Goal: Transaction & Acquisition: Purchase product/service

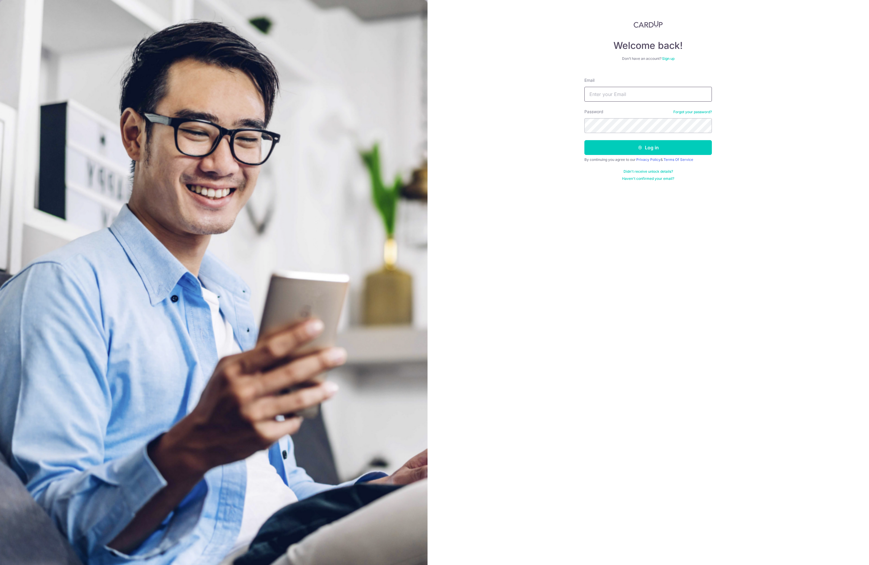
type input "kinkykin@gmail.com"
click at [654, 147] on button "Log in" at bounding box center [647, 147] width 127 height 15
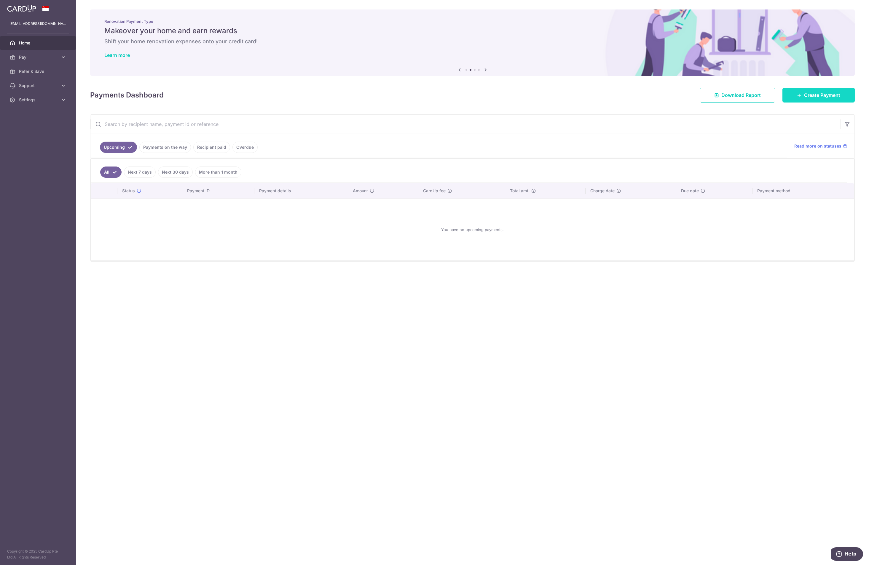
click at [834, 93] on span "Create Payment" at bounding box center [822, 95] width 36 height 7
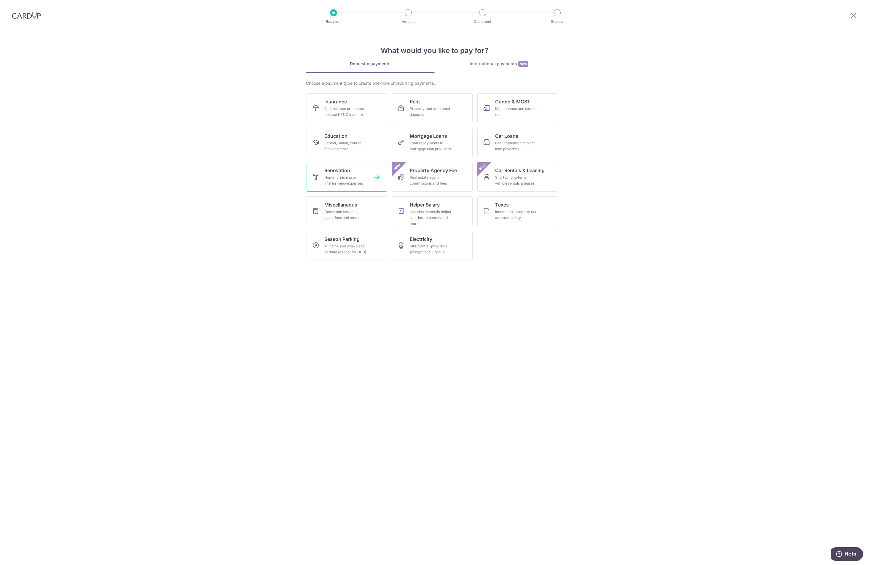
click at [347, 169] on span "Renovation" at bounding box center [337, 170] width 26 height 7
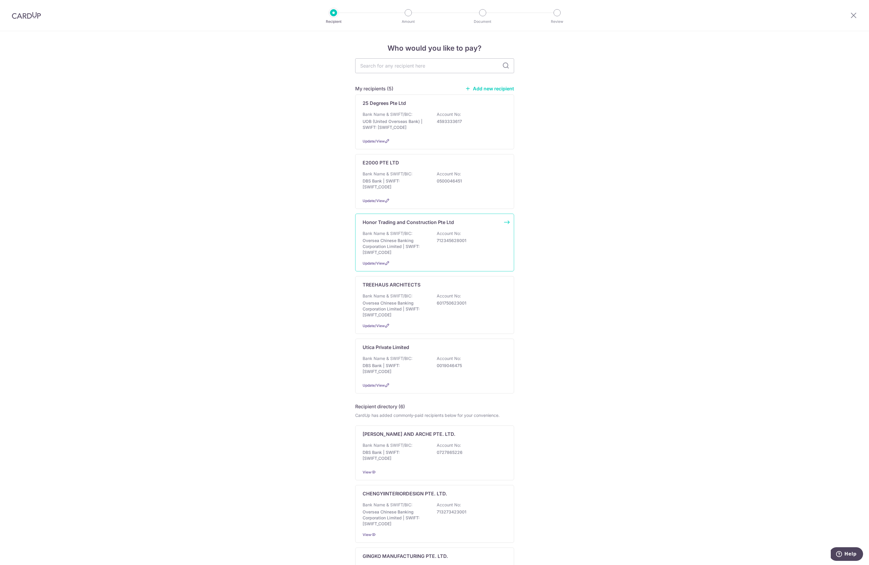
click at [463, 244] on p "712345628001" at bounding box center [470, 241] width 66 height 6
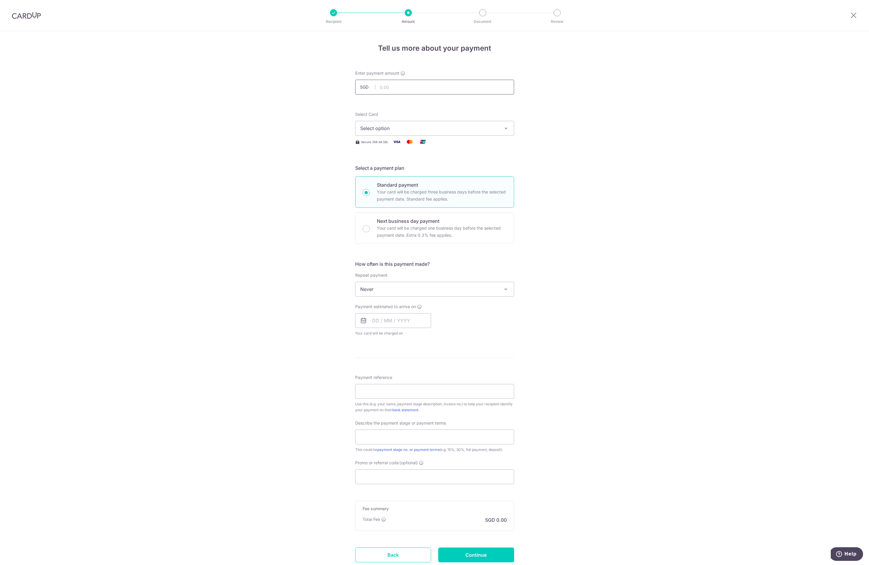
click at [457, 90] on input "text" at bounding box center [434, 87] width 159 height 15
type input "6,448.79"
click at [503, 130] on icon "button" at bounding box center [506, 128] width 6 height 6
click at [447, 167] on link "**** 9549" at bounding box center [434, 171] width 158 height 14
click at [414, 320] on input "text" at bounding box center [393, 320] width 76 height 15
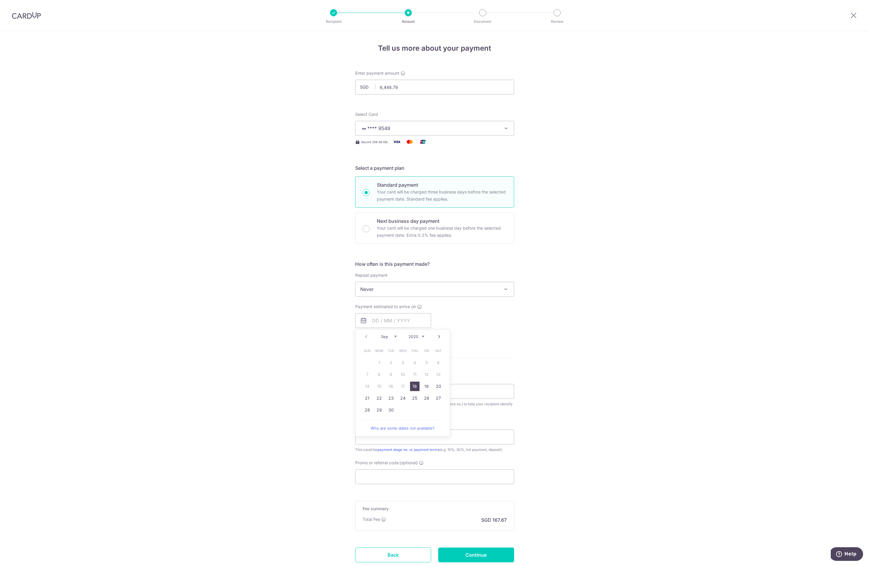
click at [414, 387] on link "18" at bounding box center [414, 386] width 9 height 9
type input "18/09/2025"
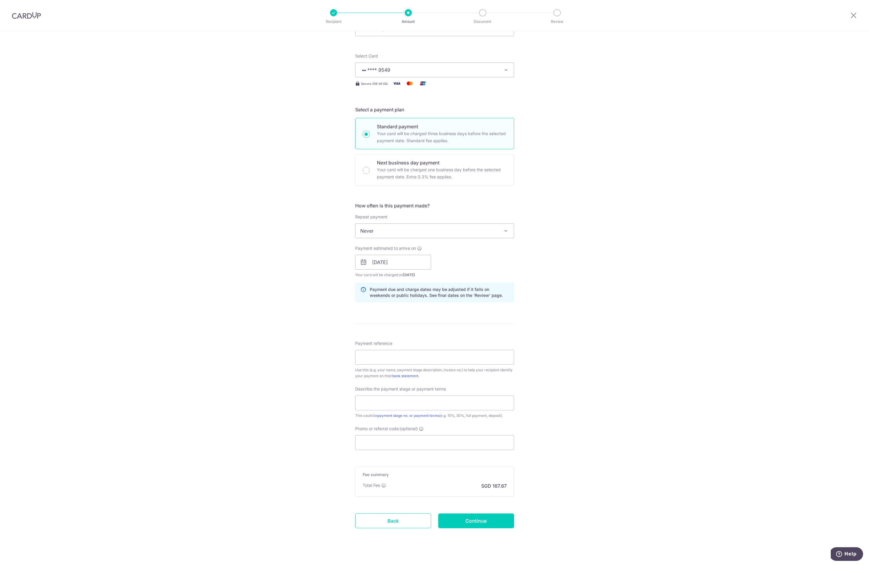
scroll to position [66, 0]
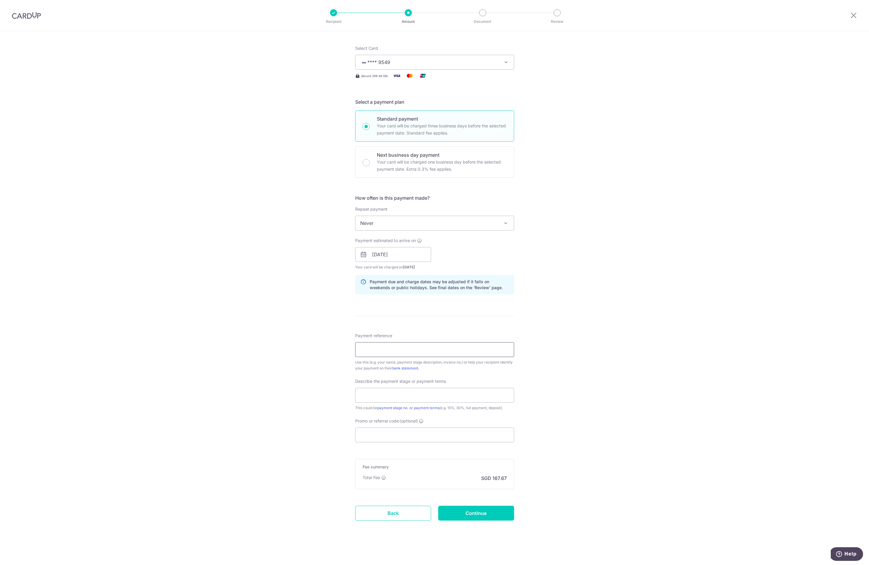
click at [425, 352] on input "Payment reference" at bounding box center [434, 349] width 159 height 15
type input "11b ah soo garden"
click at [436, 392] on input "text" at bounding box center [434, 395] width 159 height 15
type input "stage 7"
click at [665, 417] on div "Tell us more about your payment Enter payment amount SGD 6,448.79 6448.79 Selec…" at bounding box center [434, 265] width 869 height 600
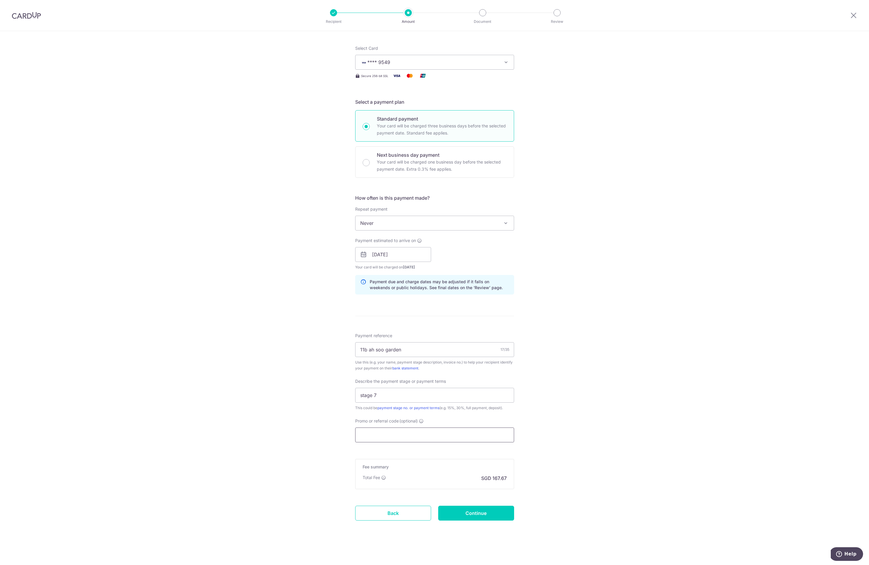
click at [421, 435] on input "Promo or referral code (optional)" at bounding box center [434, 435] width 159 height 15
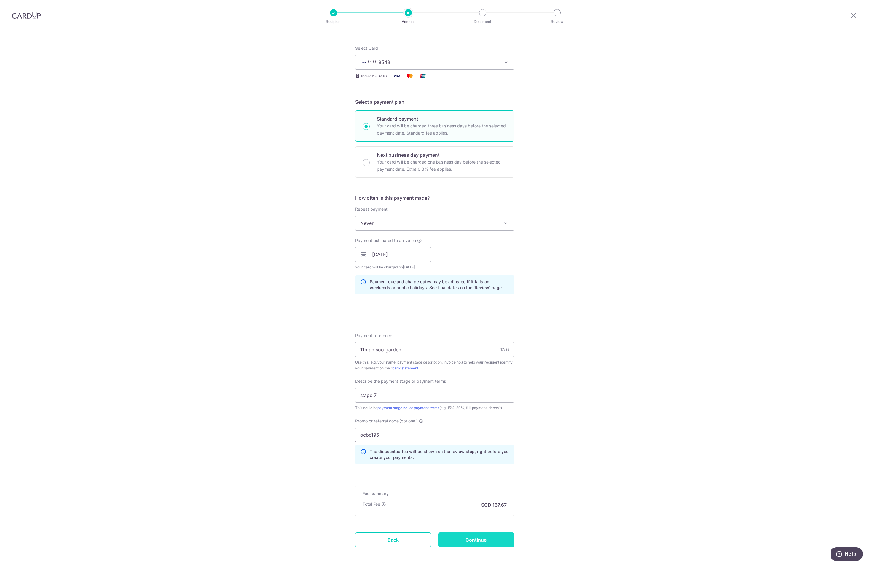
type input "ocbc195"
click at [475, 542] on input "Continue" at bounding box center [476, 540] width 76 height 15
type input "Create Schedule"
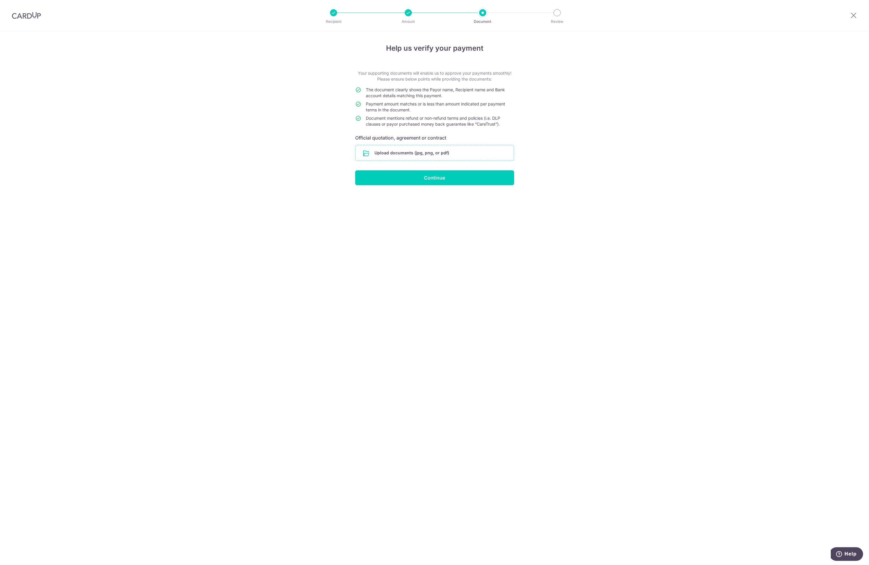
click at [365, 153] on input "file" at bounding box center [434, 152] width 158 height 15
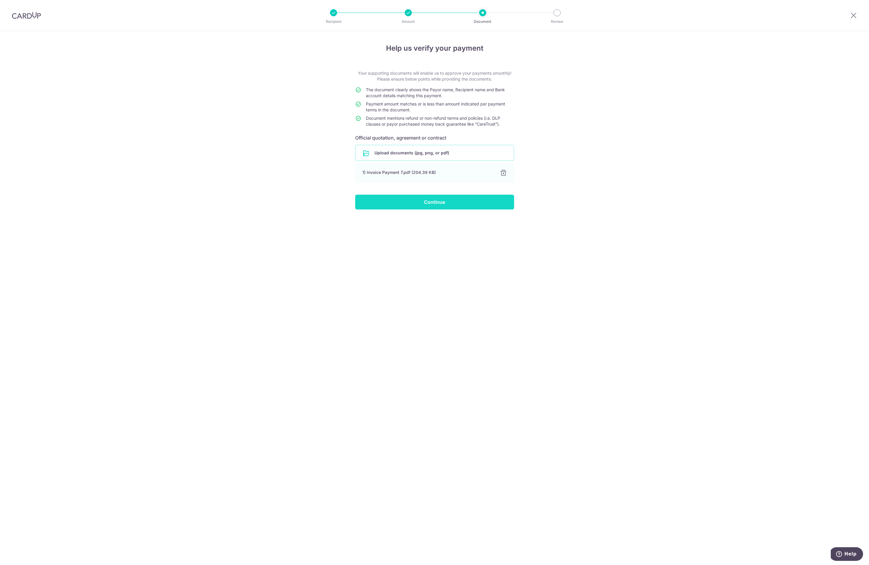
click at [448, 205] on input "Continue" at bounding box center [434, 202] width 159 height 15
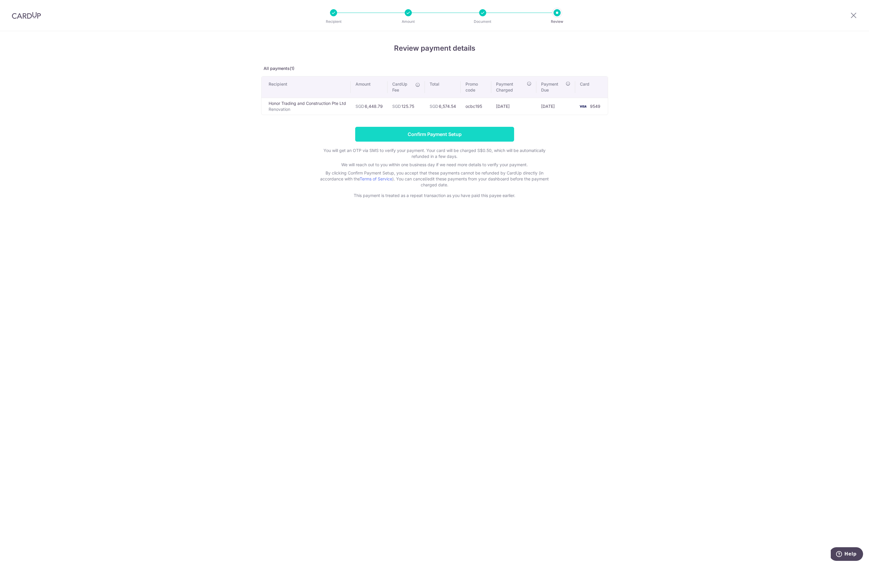
click at [438, 137] on input "Confirm Payment Setup" at bounding box center [434, 134] width 159 height 15
